Goal: Information Seeking & Learning: Learn about a topic

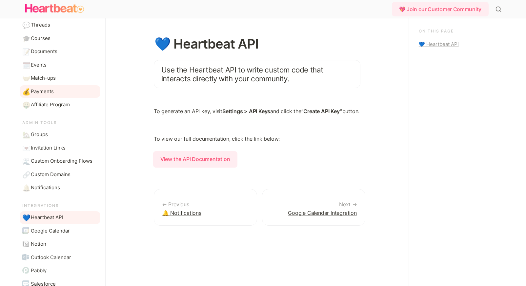
scroll to position [129, 0]
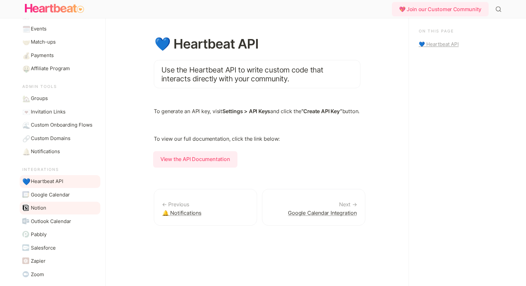
click at [45, 209] on span "Notion" at bounding box center [38, 208] width 15 height 8
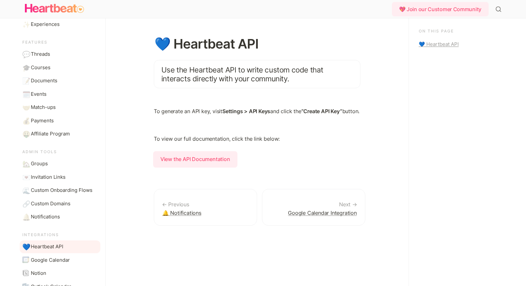
scroll to position [129, 0]
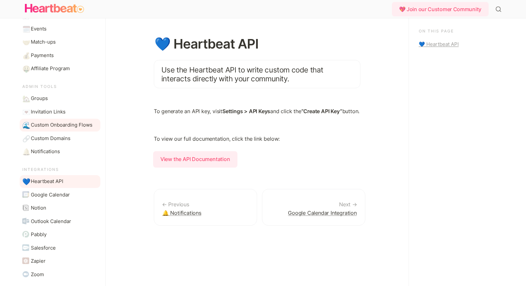
click at [63, 124] on span "Custom Onboarding Flows" at bounding box center [62, 125] width 62 height 8
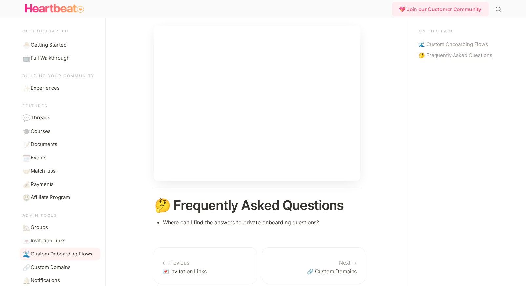
scroll to position [73, 0]
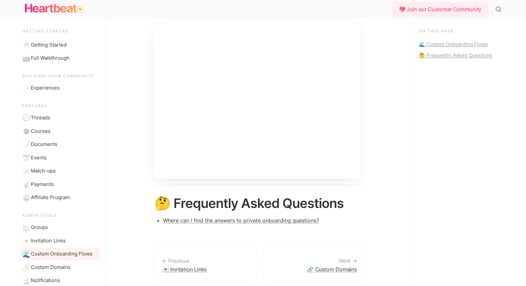
click at [423, 128] on div "On this page 🌊 Custom Onboarding Flows 🤔 Frequently Asked Questions" at bounding box center [458, 151] width 100 height 267
